Goal: Information Seeking & Learning: Find specific fact

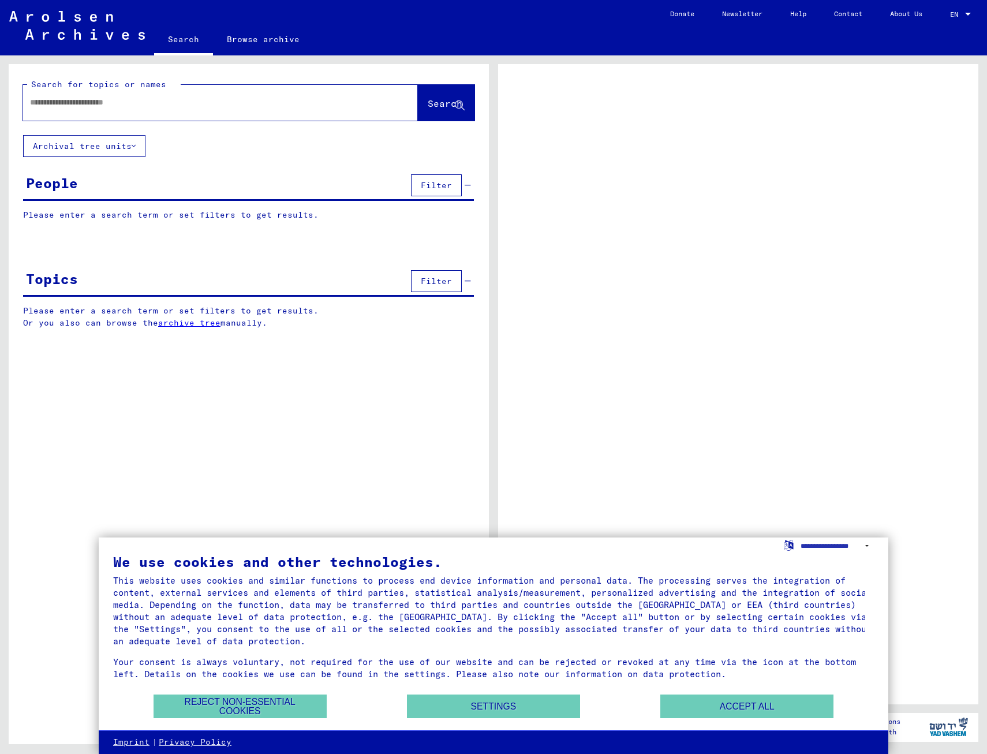
click at [103, 108] on div at bounding box center [206, 102] width 367 height 26
click at [107, 100] on input "text" at bounding box center [210, 102] width 360 height 12
type input "******"
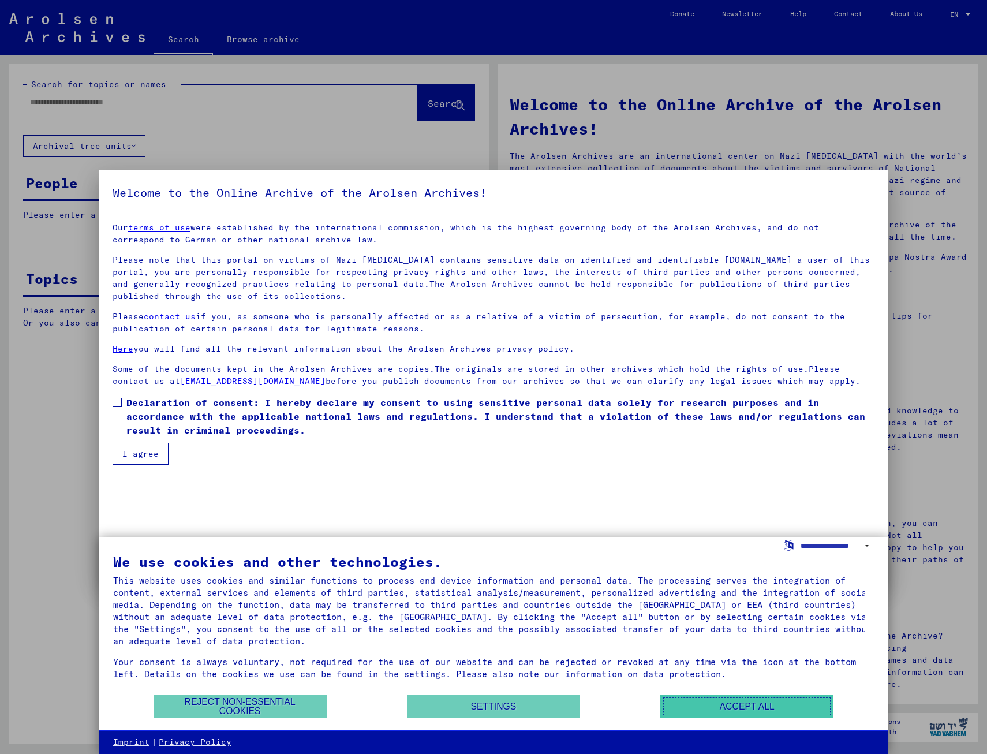
click at [737, 709] on button "Accept all" at bounding box center [746, 706] width 173 height 24
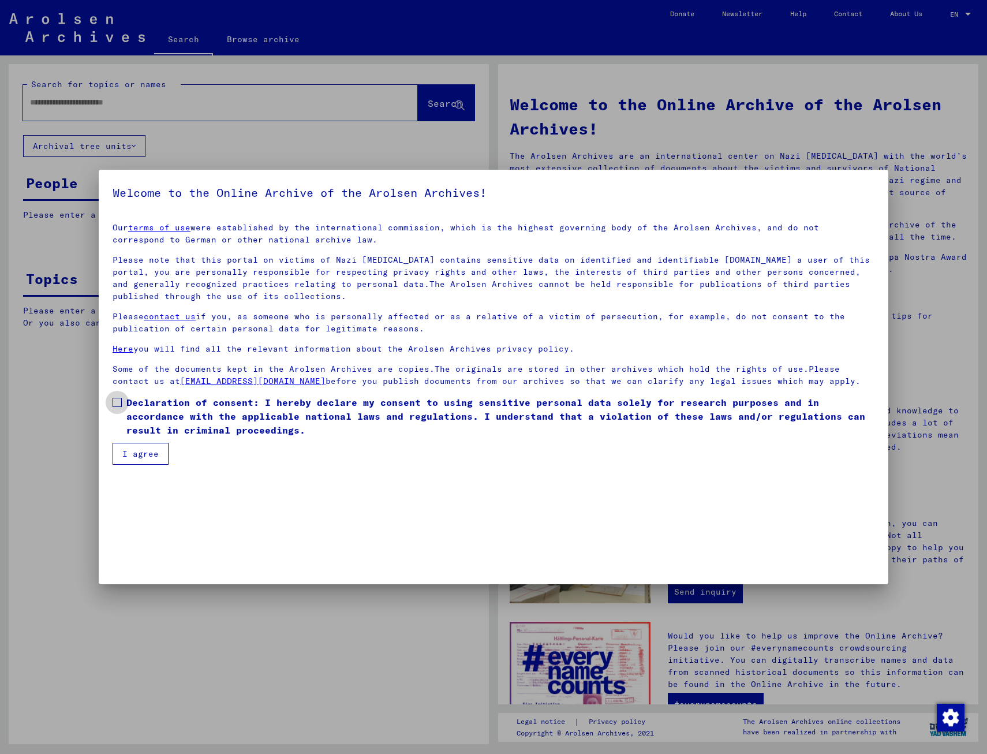
drag, startPoint x: 113, startPoint y: 401, endPoint x: 126, endPoint y: 437, distance: 38.7
click at [113, 400] on span at bounding box center [117, 402] width 9 height 9
click at [134, 465] on mat-dialog-container "Welcome to the Online Archive of the Arolsen Archives! Our terms of use were es…" at bounding box center [493, 377] width 789 height 414
click at [133, 459] on button "I agree" at bounding box center [141, 454] width 56 height 22
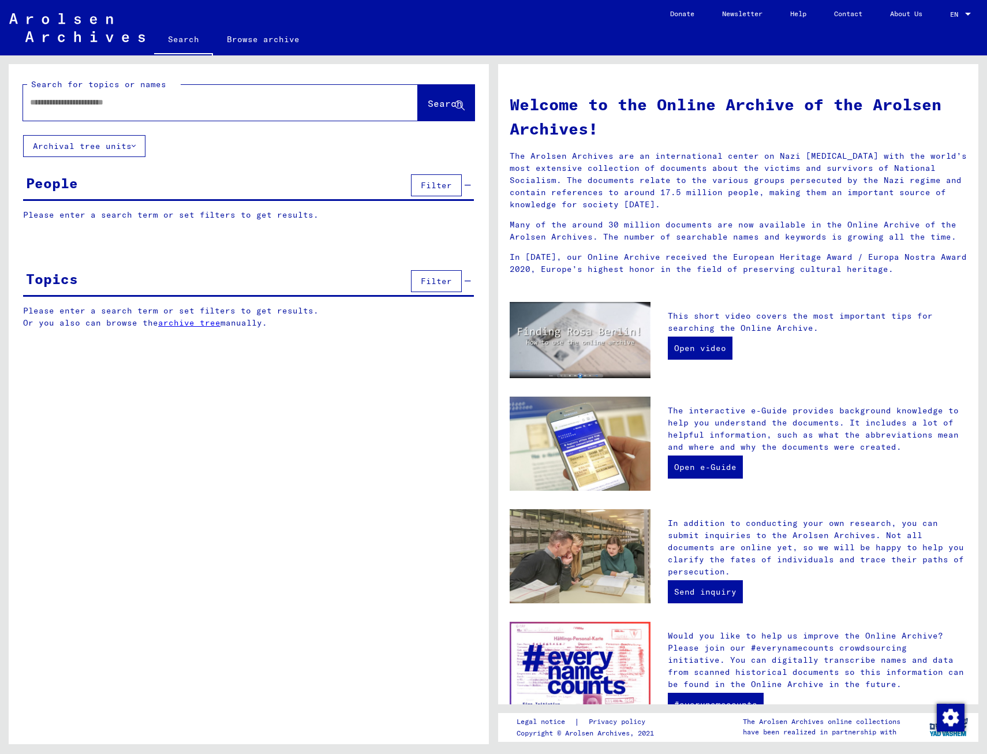
click at [85, 95] on div at bounding box center [203, 102] width 360 height 26
click at [87, 101] on input "text" at bounding box center [206, 102] width 353 height 12
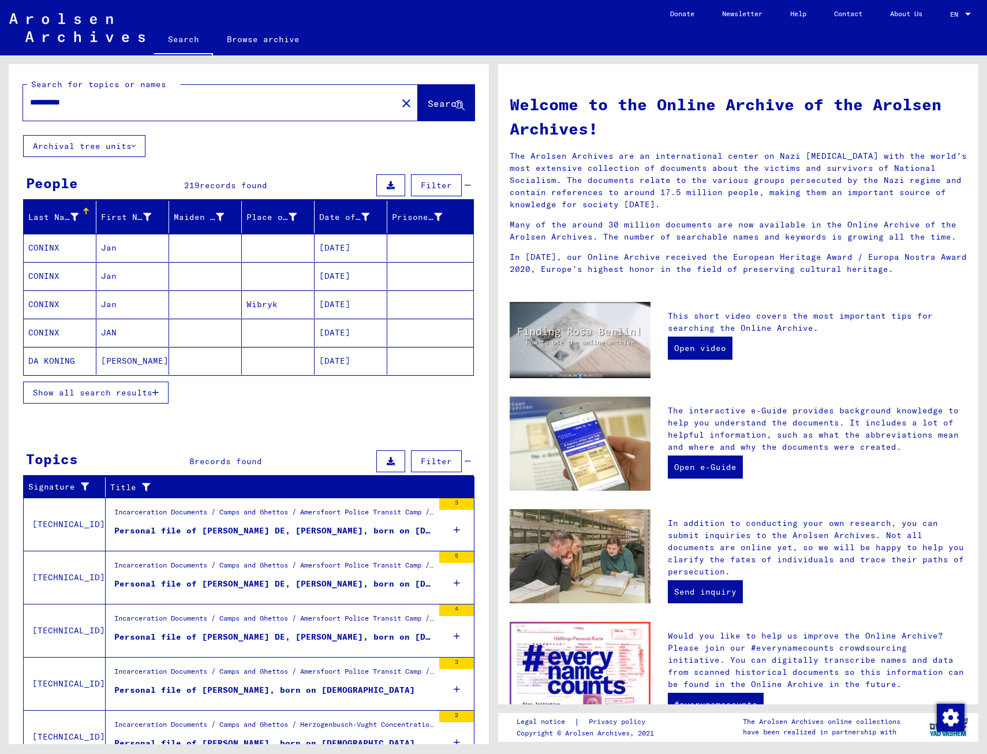
click at [147, 389] on span "Show all search results" at bounding box center [92, 392] width 119 height 10
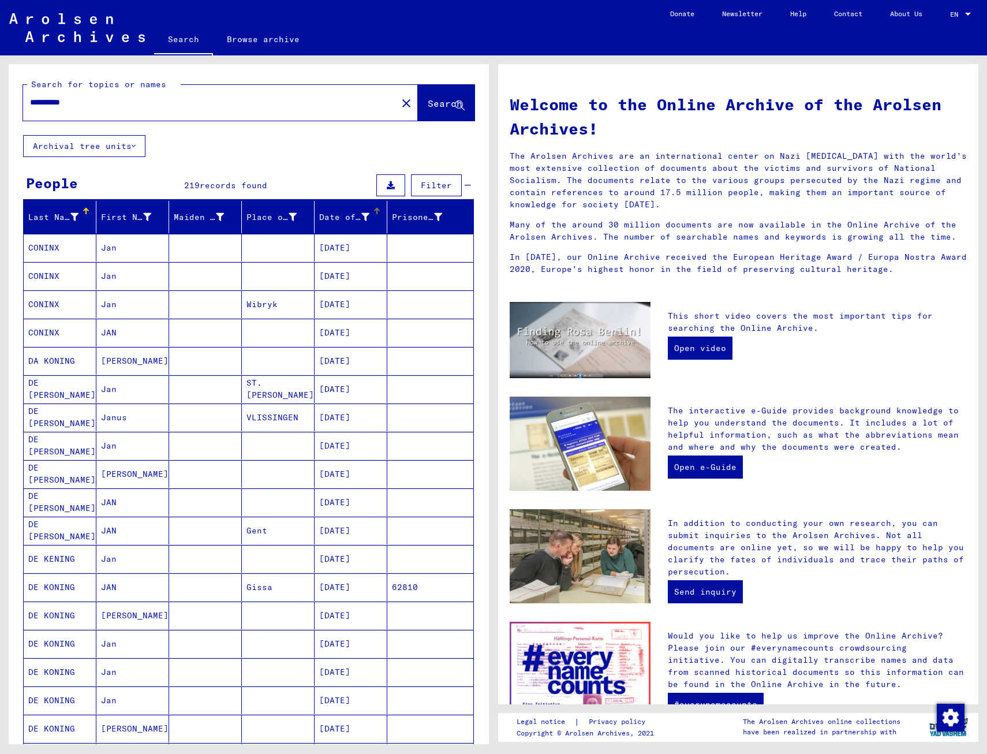
click at [350, 218] on div "Date of Birth" at bounding box center [344, 217] width 50 height 12
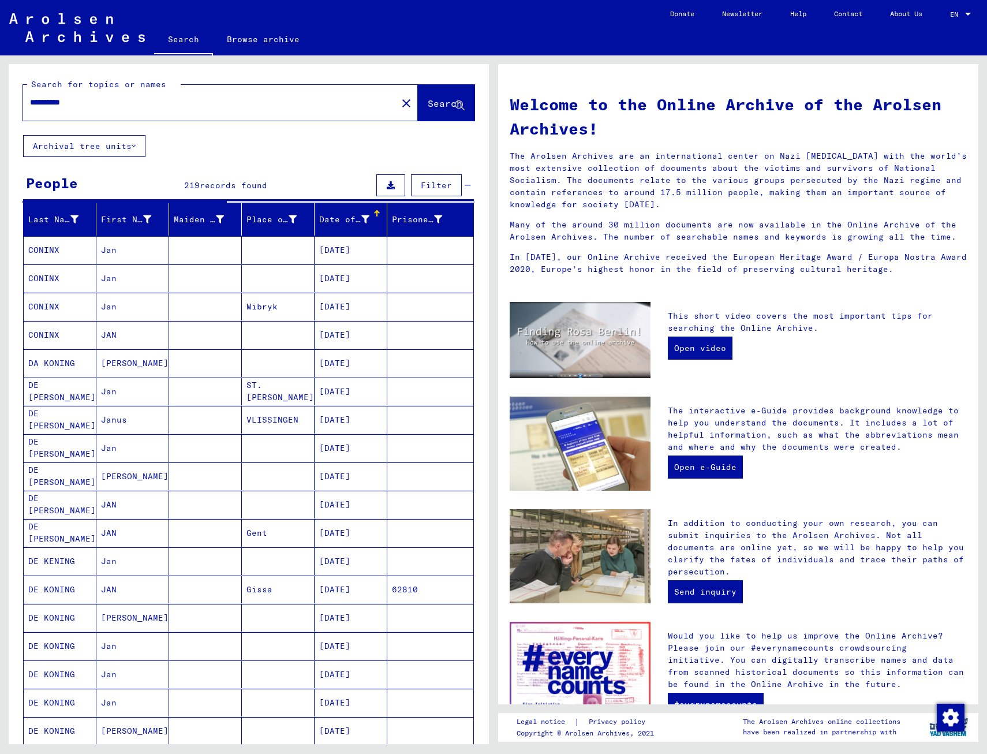
click at [429, 183] on span "Filter" at bounding box center [436, 185] width 31 height 10
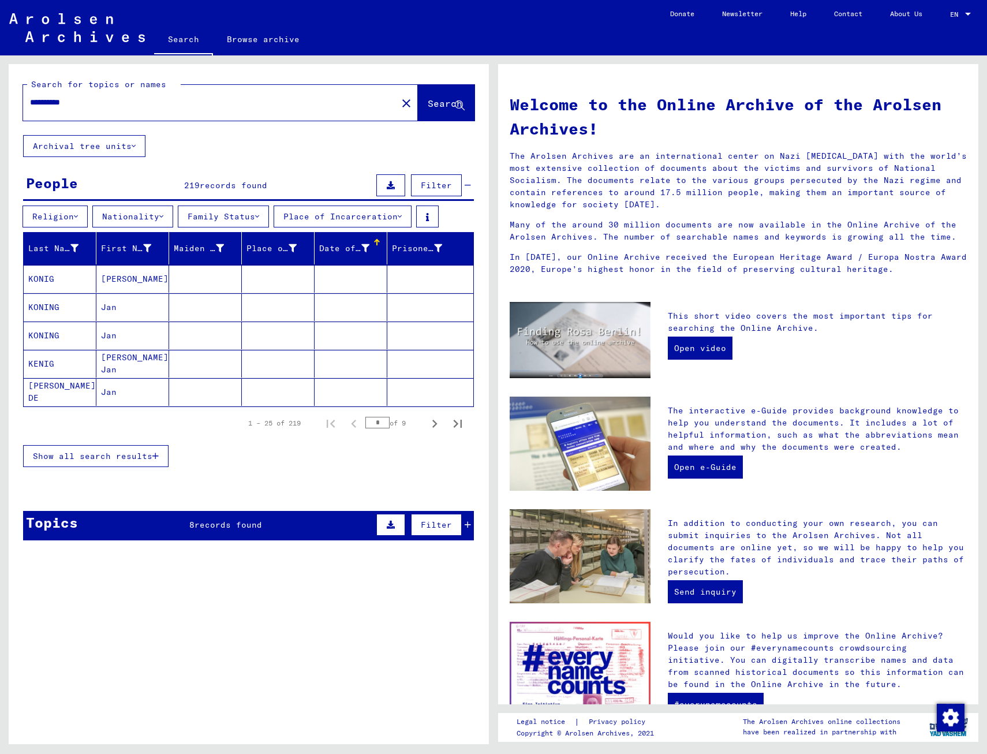
click at [429, 183] on span "Filter" at bounding box center [436, 185] width 31 height 10
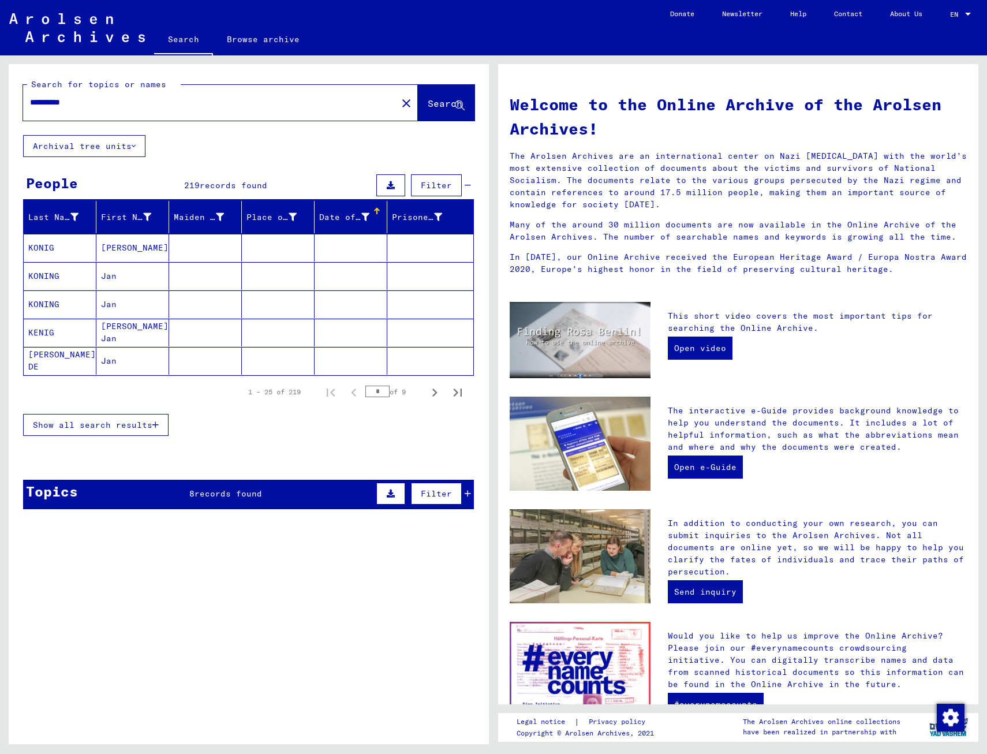
click at [421, 185] on span "Filter" at bounding box center [436, 185] width 31 height 10
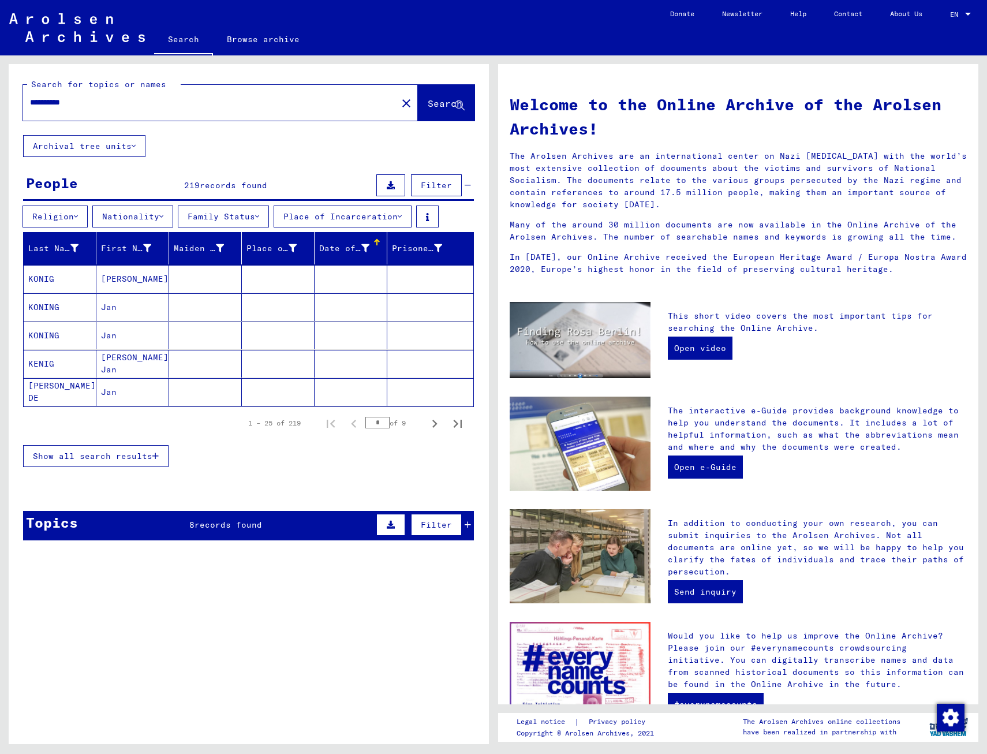
click at [148, 218] on button "Nationality" at bounding box center [132, 216] width 81 height 22
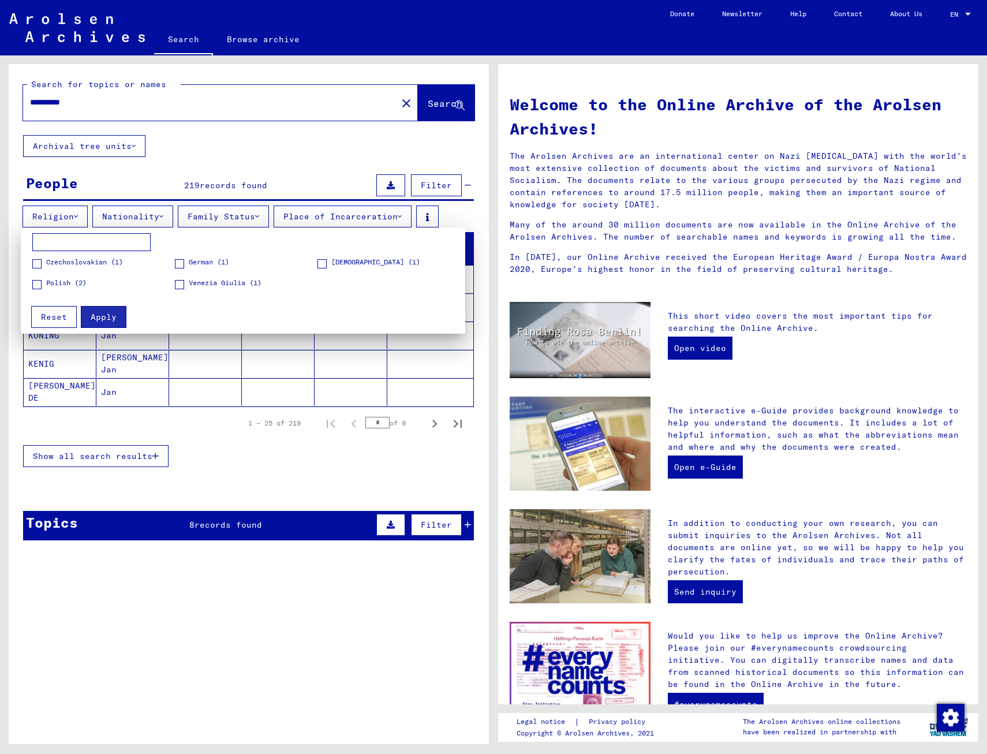
click at [156, 210] on div at bounding box center [493, 377] width 987 height 754
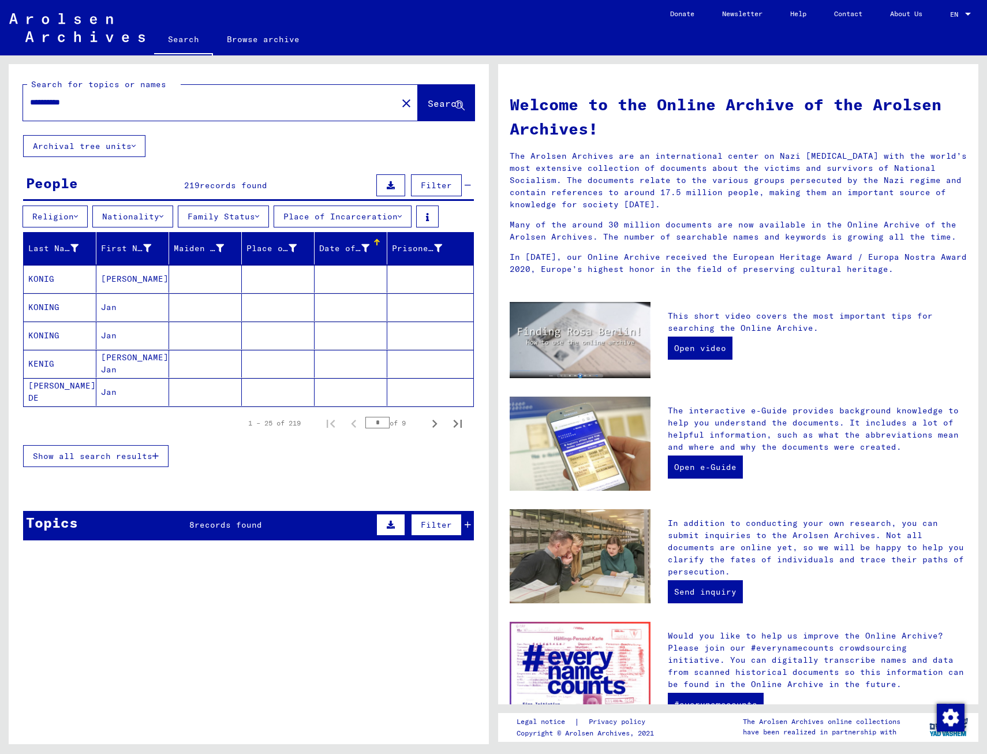
click at [73, 217] on button "Religion" at bounding box center [55, 216] width 65 height 22
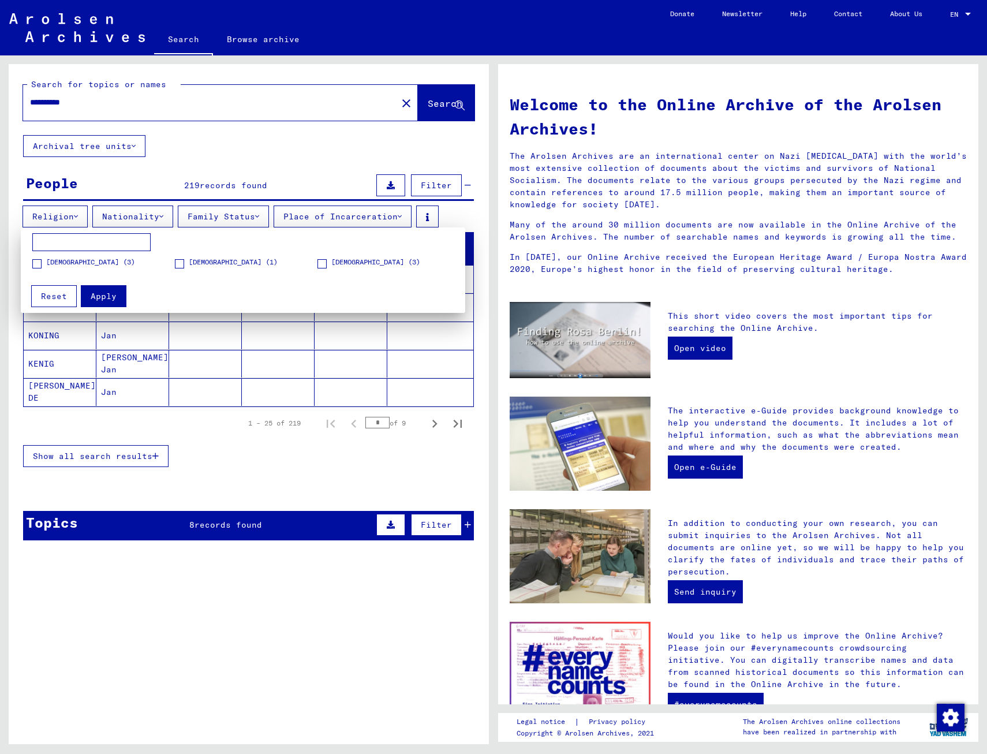
click at [73, 217] on div at bounding box center [493, 377] width 987 height 754
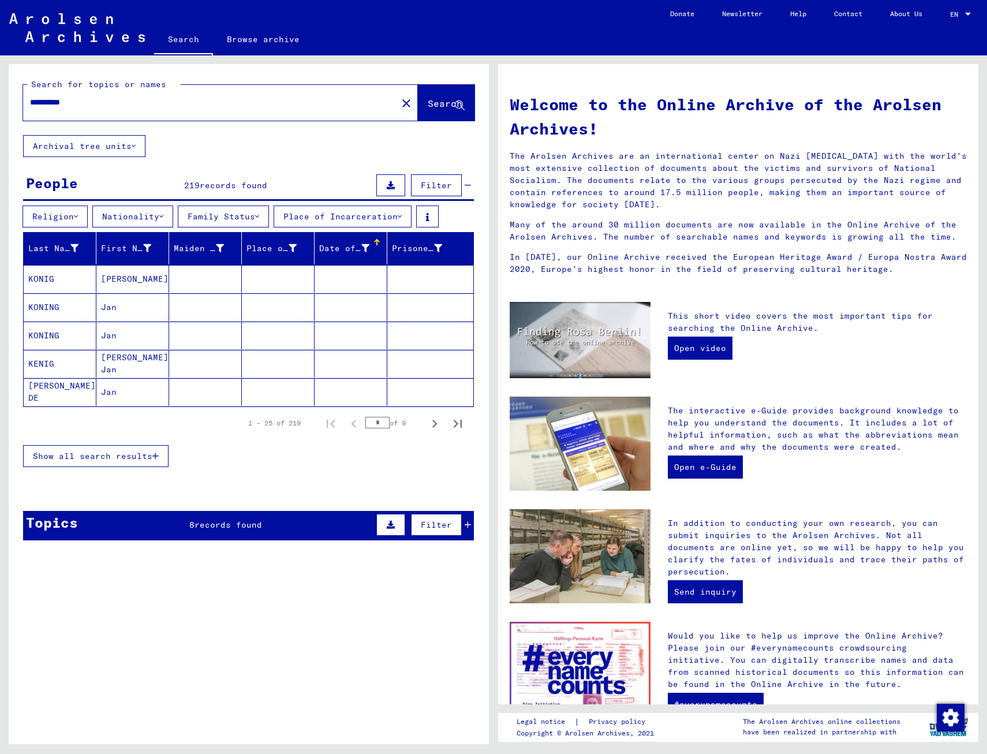
click at [421, 184] on span "Filter" at bounding box center [436, 185] width 31 height 10
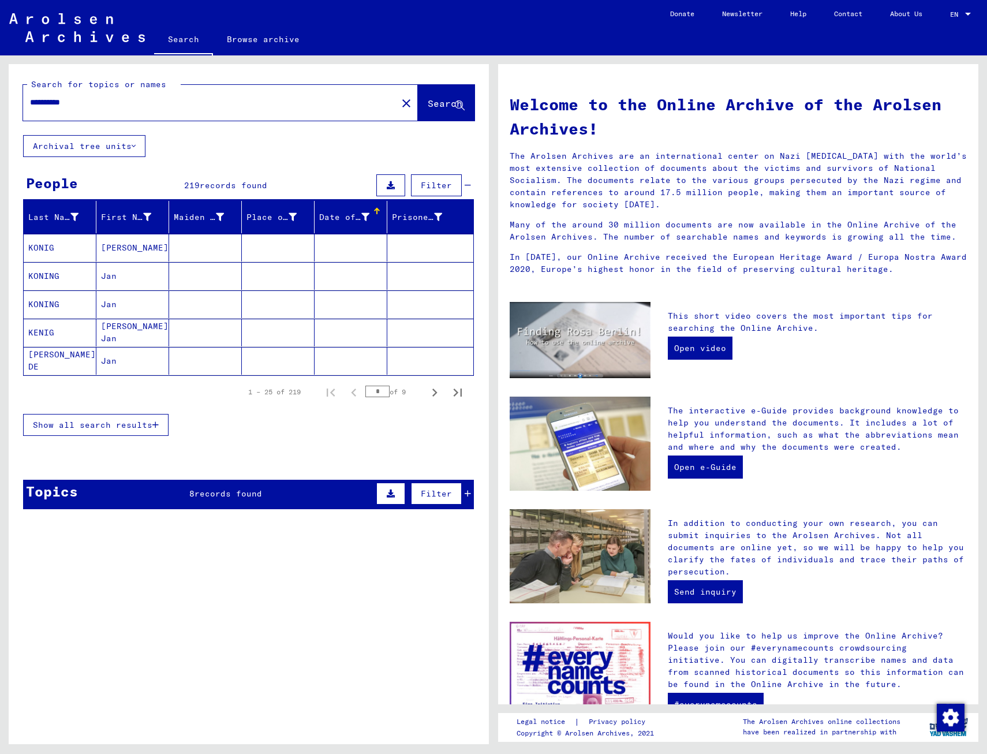
click at [425, 115] on button "Search" at bounding box center [446, 103] width 57 height 36
click at [180, 112] on div "**********" at bounding box center [203, 102] width 360 height 26
click at [182, 104] on input "**********" at bounding box center [206, 102] width 353 height 12
type input "**********"
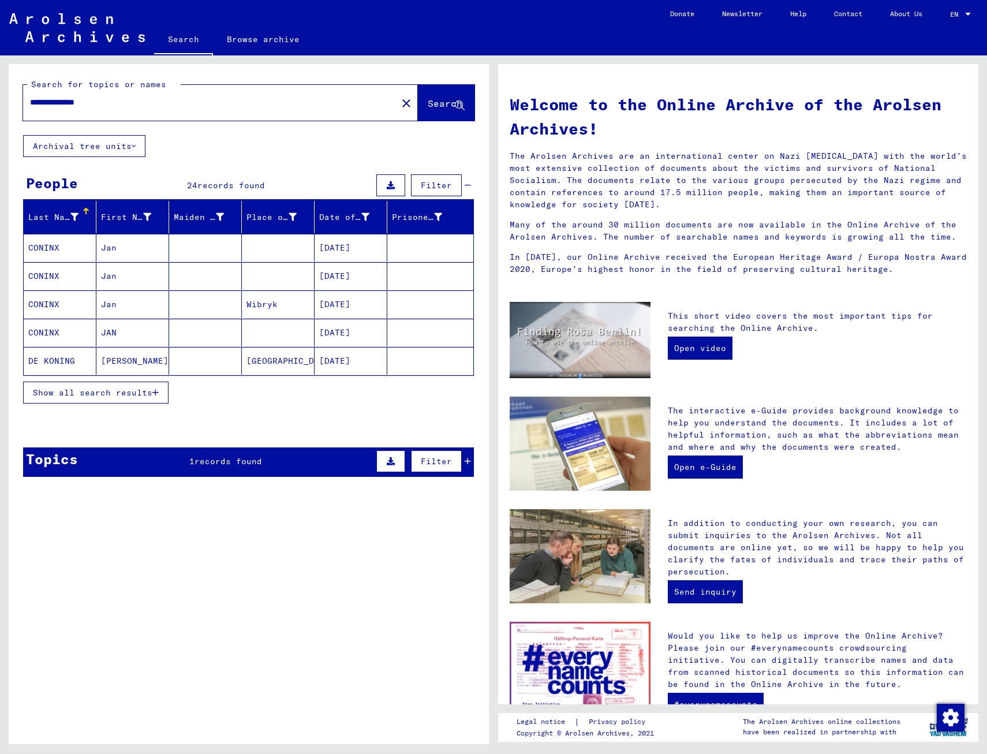
click at [127, 402] on button "Show all search results" at bounding box center [95, 392] width 145 height 22
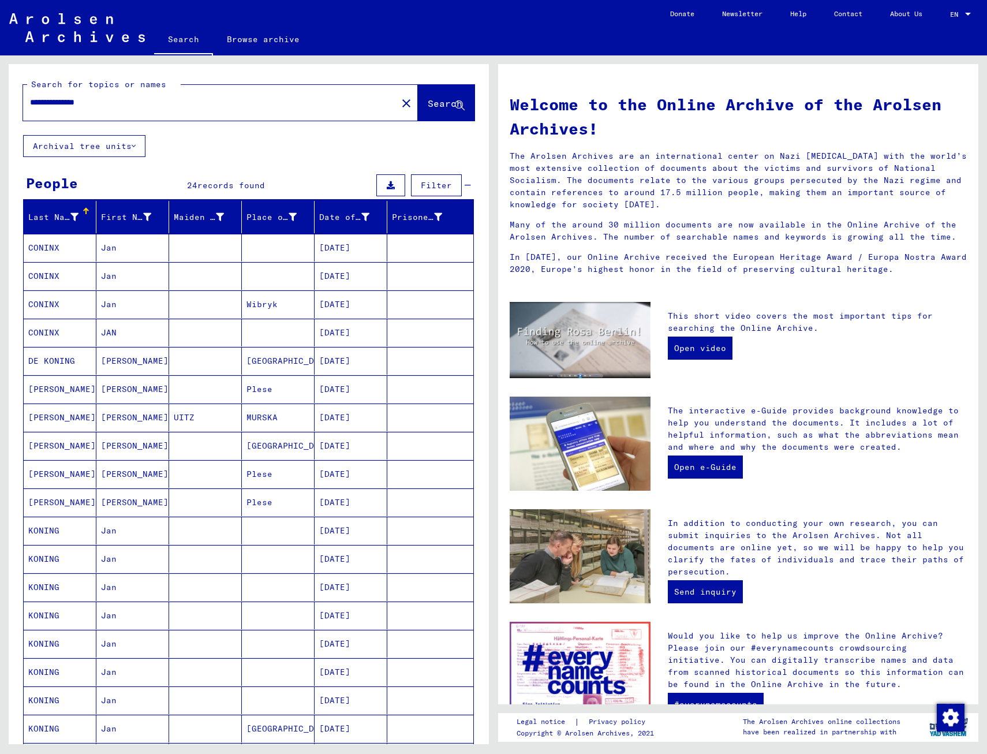
click at [249, 174] on div "People 24 records found Filter" at bounding box center [248, 185] width 451 height 29
